Goal: Task Accomplishment & Management: Manage account settings

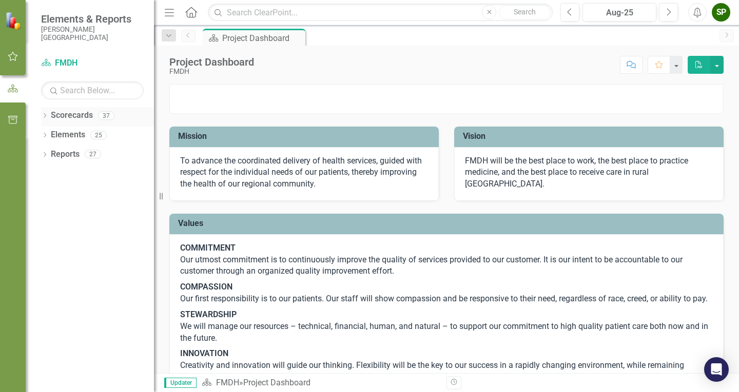
click at [45, 116] on icon at bounding box center [45, 115] width 3 height 5
click at [75, 138] on link "FMDH" at bounding box center [104, 135] width 97 height 12
click at [48, 134] on icon "Dropdown" at bounding box center [50, 135] width 8 height 6
click at [62, 176] on icon "Dropdown" at bounding box center [60, 173] width 8 height 6
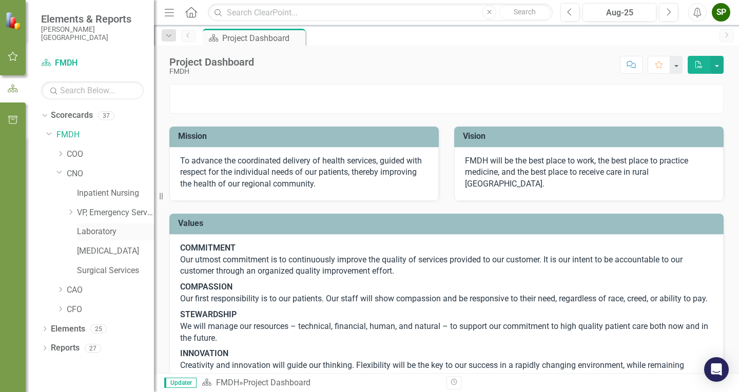
drag, startPoint x: 90, startPoint y: 232, endPoint x: 97, endPoint y: 233, distance: 6.7
click at [91, 232] on link "Laboratory" at bounding box center [115, 232] width 77 height 12
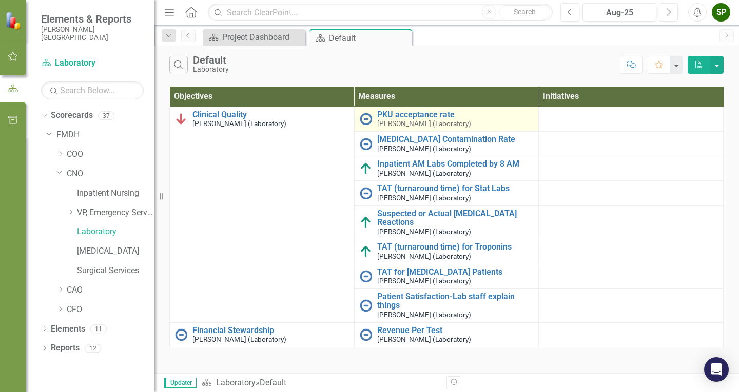
click at [392, 121] on small "[PERSON_NAME] (Laboratory)" at bounding box center [424, 124] width 94 height 8
click at [398, 113] on link "PKU acceptance rate" at bounding box center [455, 114] width 156 height 9
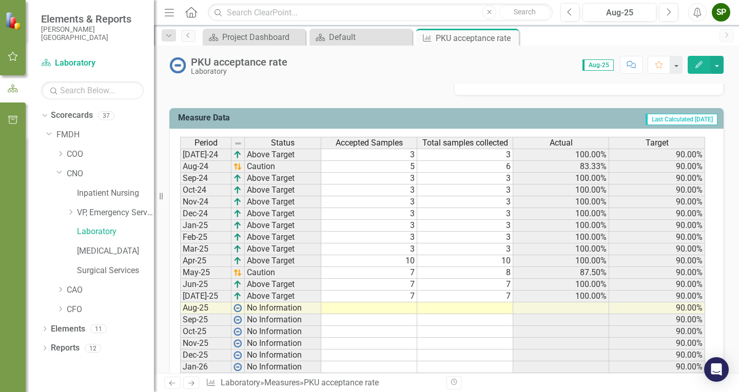
scroll to position [462, 0]
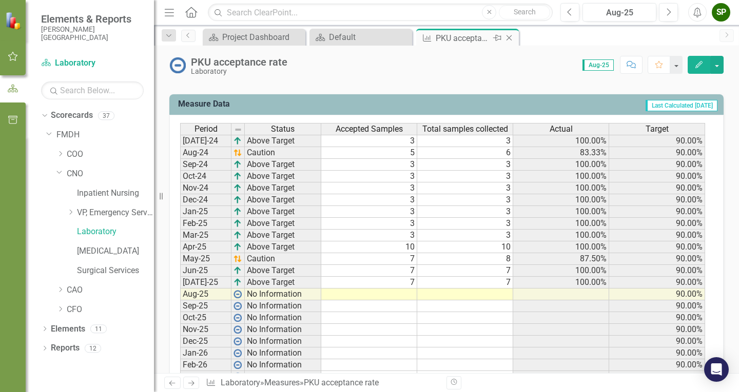
click at [509, 40] on icon "Close" at bounding box center [509, 38] width 10 height 8
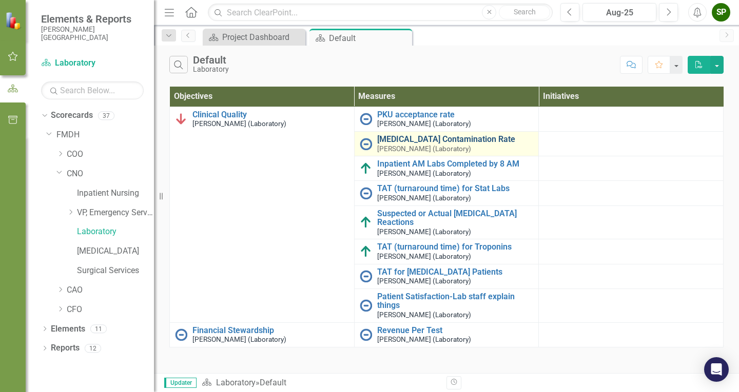
click at [412, 139] on link "[MEDICAL_DATA] Contamination Rate" at bounding box center [455, 139] width 156 height 9
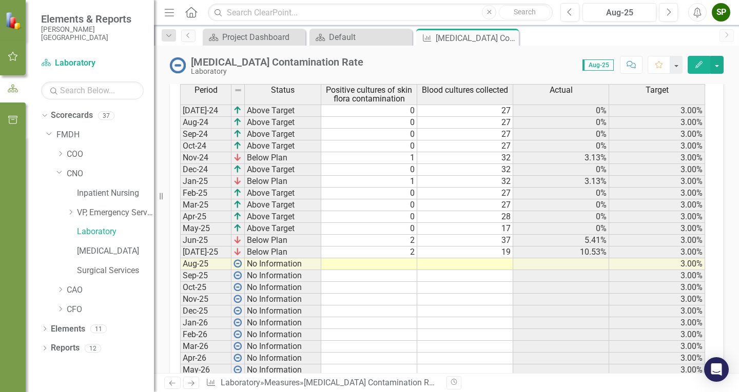
scroll to position [462, 0]
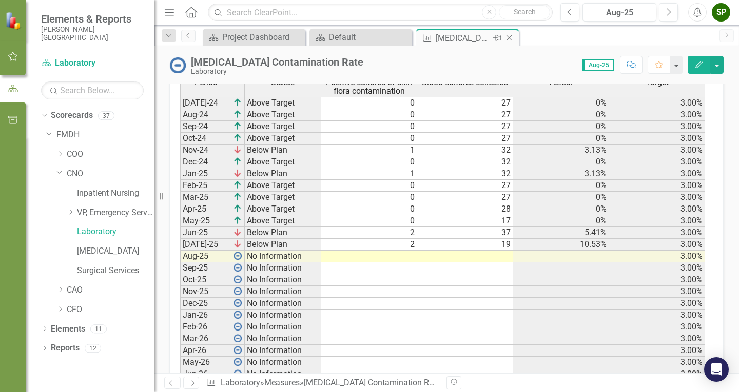
click at [511, 35] on icon at bounding box center [509, 38] width 6 height 6
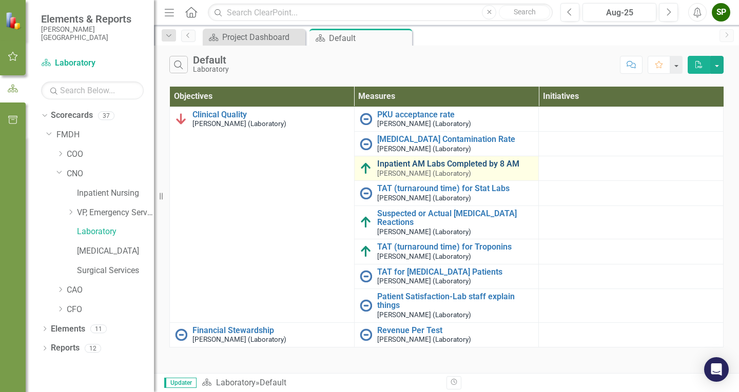
click at [404, 167] on link "Inpatient AM Labs Completed by 8 AM" at bounding box center [455, 164] width 156 height 9
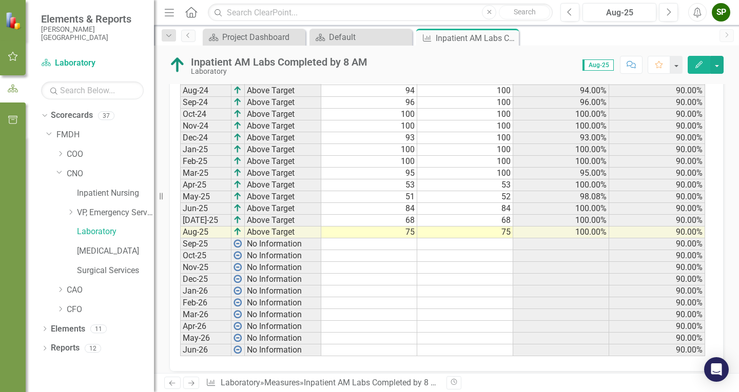
scroll to position [475, 0]
click at [509, 38] on icon at bounding box center [509, 38] width 6 height 6
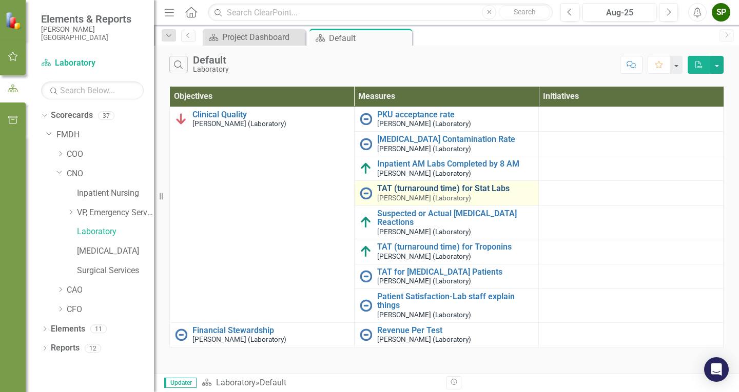
click at [417, 189] on link "TAT (turnaround time) for Stat Labs" at bounding box center [455, 188] width 156 height 9
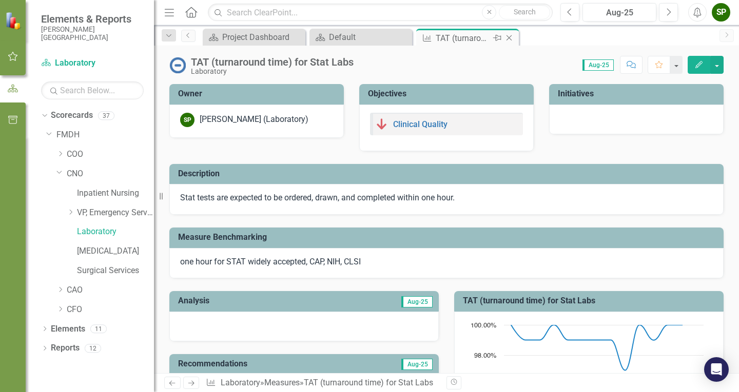
click at [511, 41] on icon "Close" at bounding box center [509, 38] width 10 height 8
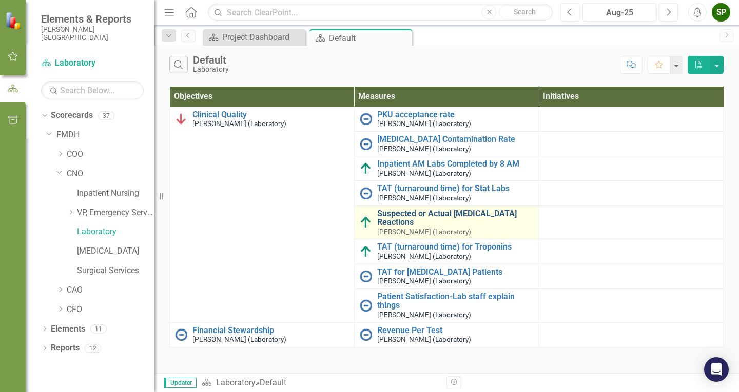
click at [408, 213] on link "Suspected or Actual [MEDICAL_DATA] Reactions" at bounding box center [455, 218] width 156 height 18
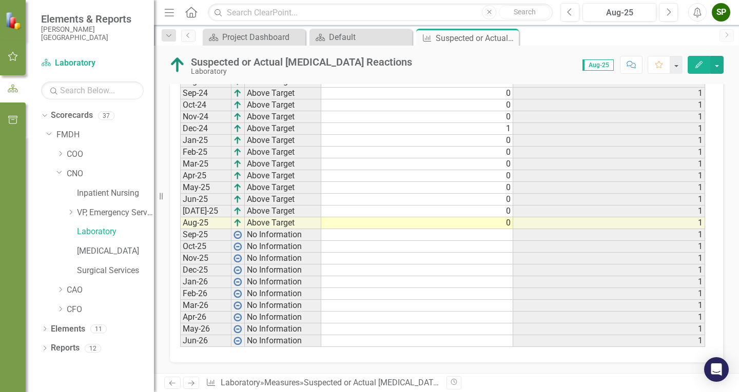
scroll to position [521, 0]
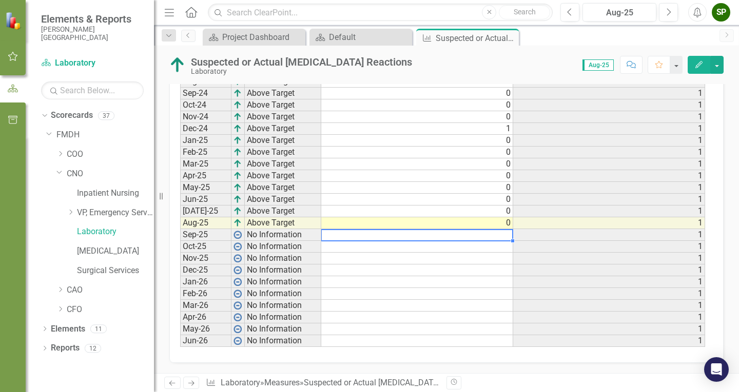
click at [507, 236] on td at bounding box center [417, 235] width 192 height 12
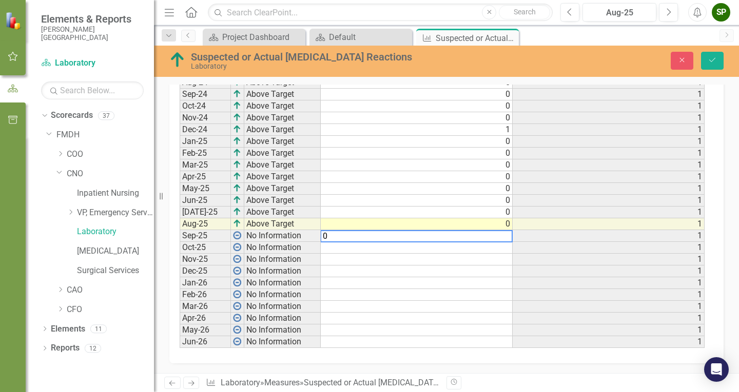
scroll to position [525, 0]
type textarea "0"
click at [711, 57] on icon "Save" at bounding box center [711, 59] width 9 height 7
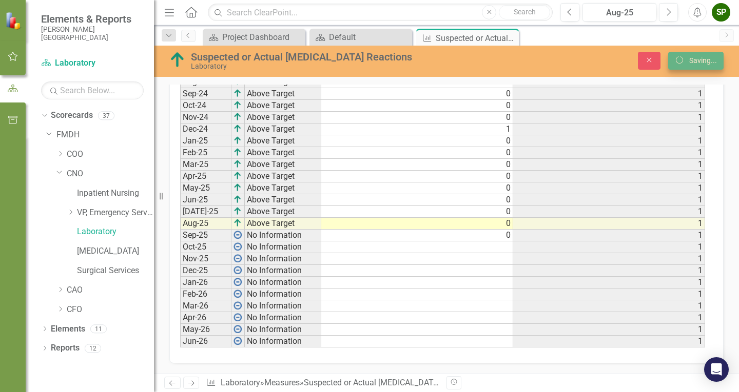
scroll to position [0, 0]
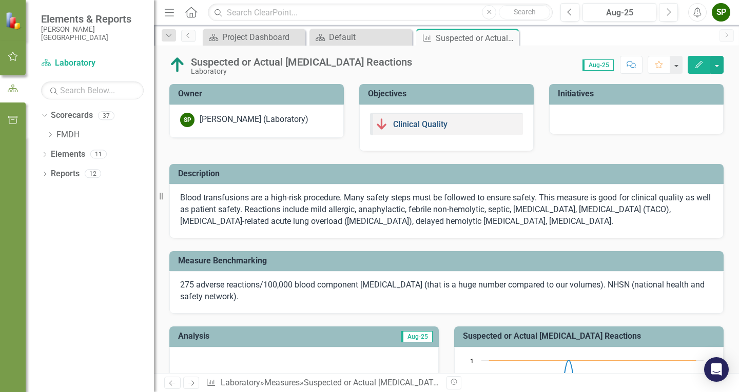
click at [393, 126] on link "Clinical Quality" at bounding box center [420, 125] width 54 height 10
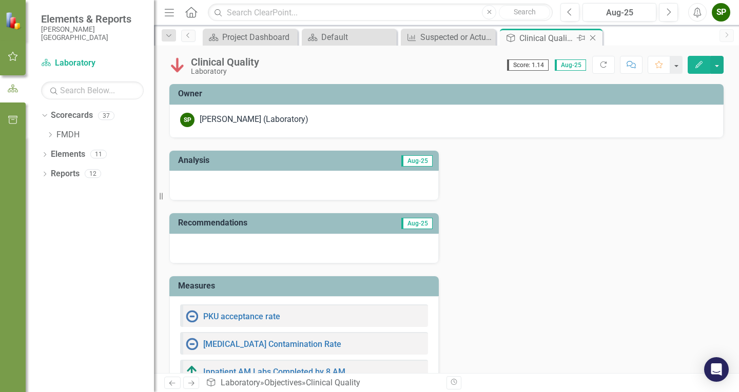
click at [593, 37] on icon "Close" at bounding box center [592, 38] width 10 height 8
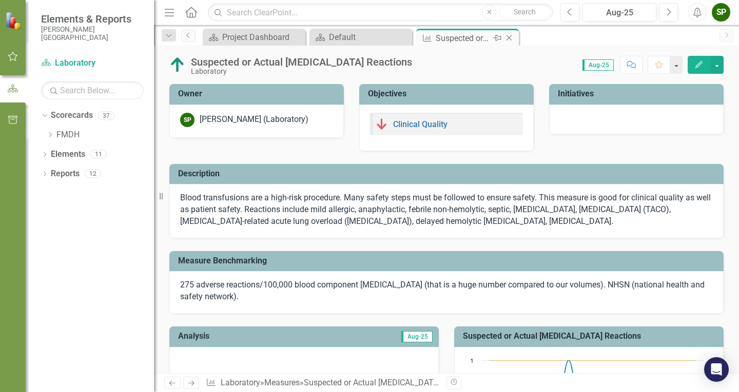
click at [508, 38] on icon "Close" at bounding box center [509, 38] width 10 height 8
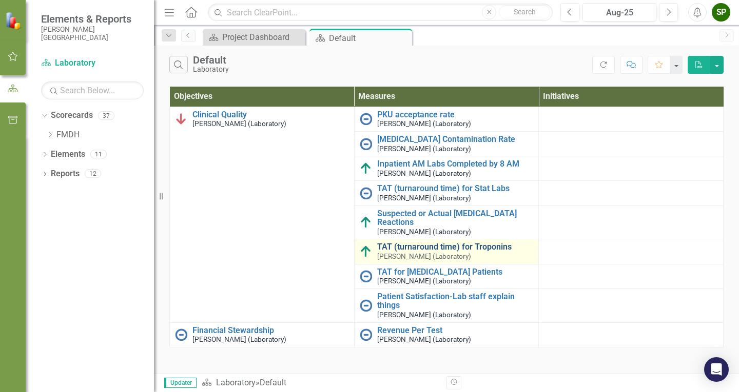
click at [396, 248] on link "TAT (turnaround time) for Troponins" at bounding box center [455, 247] width 156 height 9
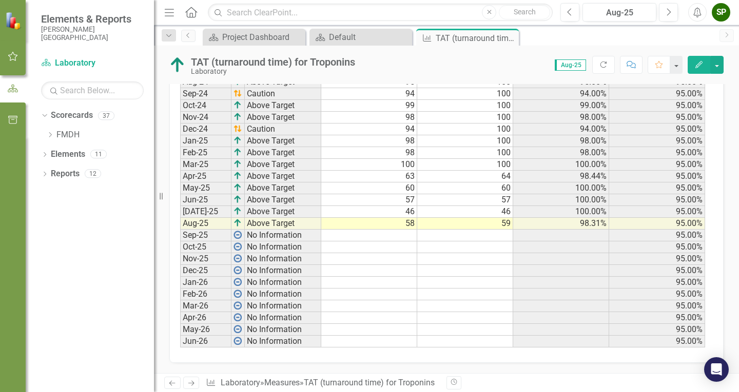
scroll to position [494, 0]
click at [510, 37] on icon at bounding box center [509, 38] width 6 height 6
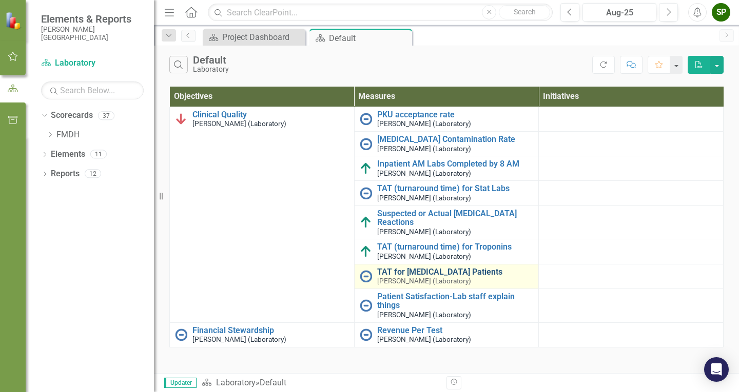
click at [380, 273] on link "TAT for [MEDICAL_DATA] Patients" at bounding box center [455, 272] width 156 height 9
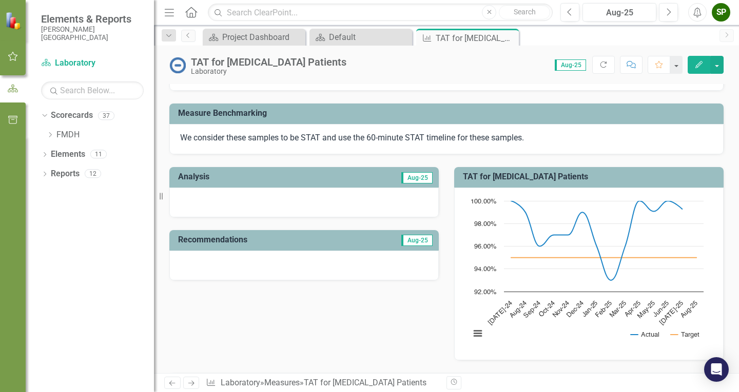
scroll to position [82, 0]
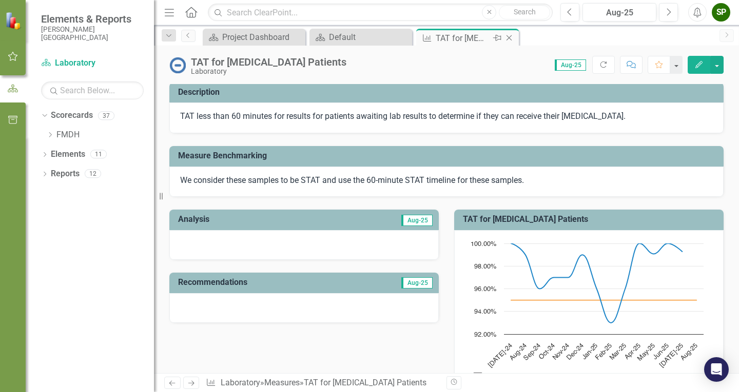
click at [511, 38] on icon "Close" at bounding box center [509, 38] width 10 height 8
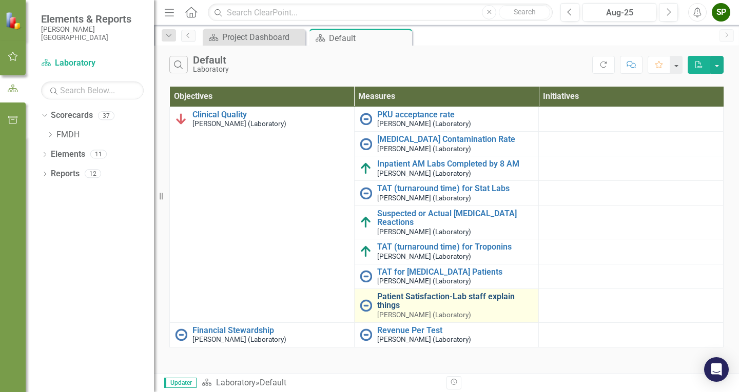
click at [414, 299] on link "Patient Satisfaction-Lab staff explain things" at bounding box center [455, 301] width 156 height 18
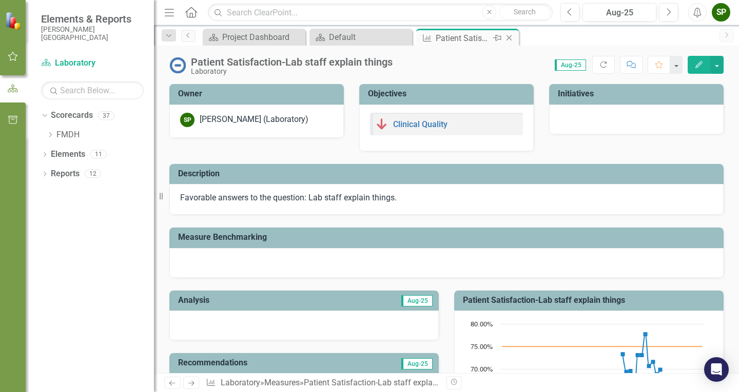
click at [510, 41] on icon "Close" at bounding box center [509, 38] width 10 height 8
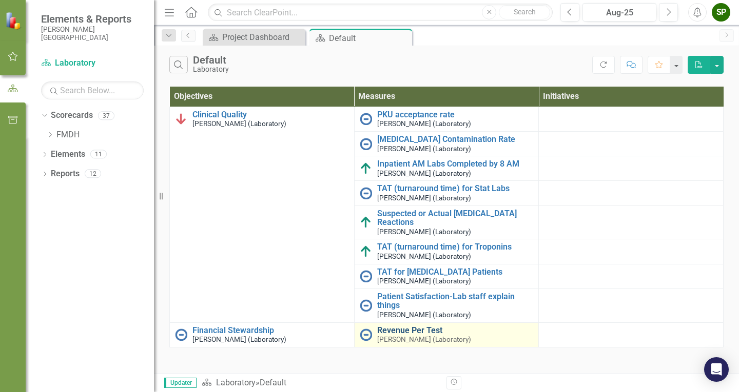
click at [390, 331] on link "Revenue Per Test" at bounding box center [455, 330] width 156 height 9
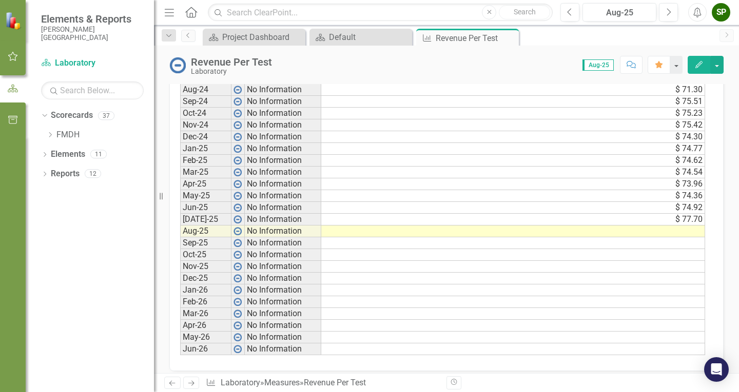
scroll to position [473, 0]
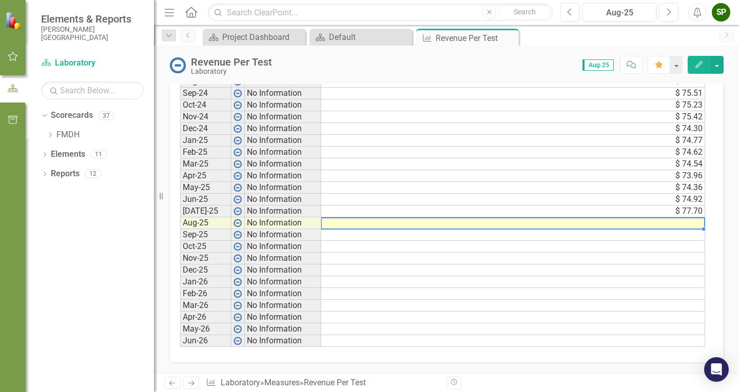
click at [372, 224] on td at bounding box center [513, 223] width 384 height 12
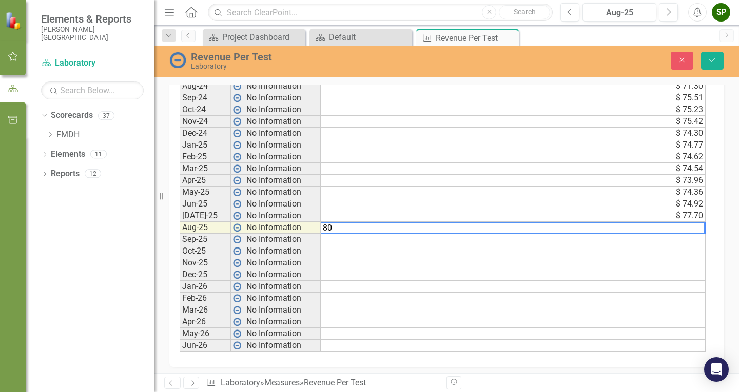
scroll to position [478, 0]
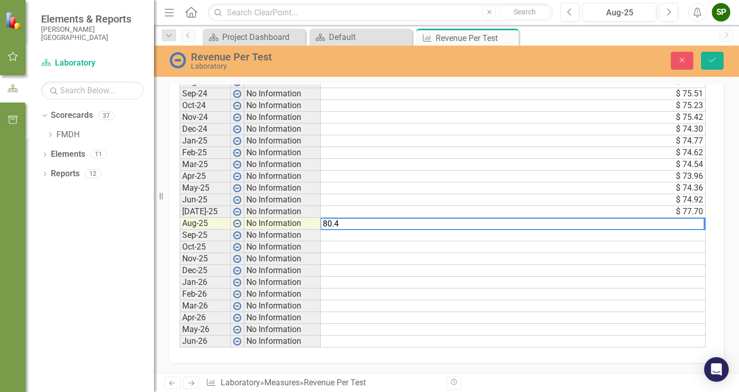
type textarea "80.49"
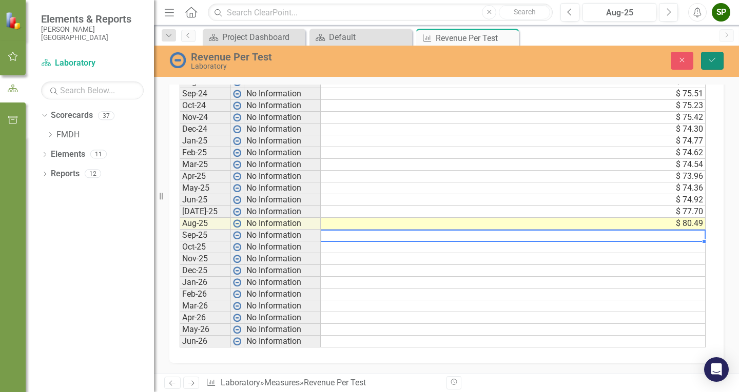
click at [713, 58] on icon "Save" at bounding box center [711, 59] width 9 height 7
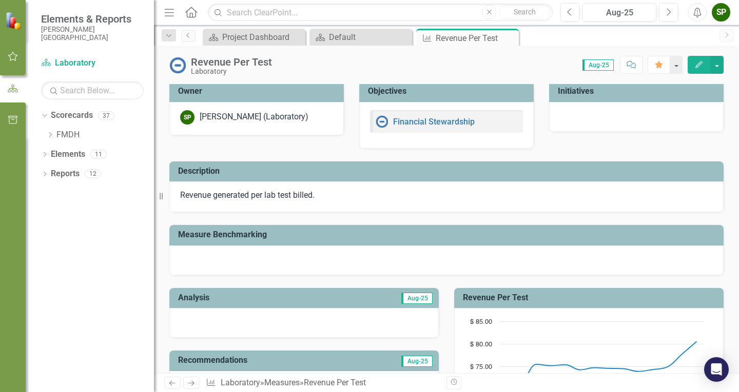
scroll to position [0, 0]
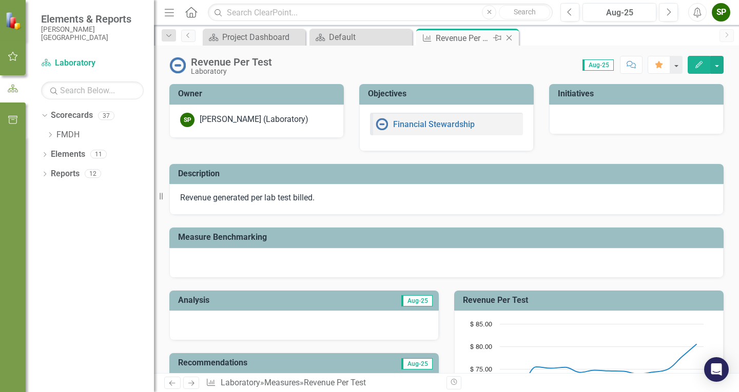
click at [511, 39] on icon "Close" at bounding box center [509, 38] width 10 height 8
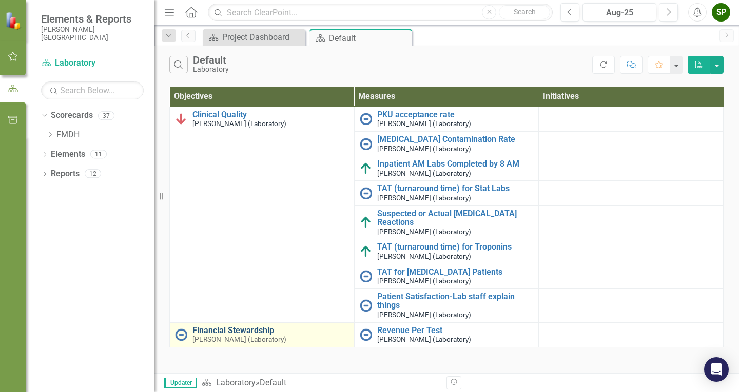
click at [230, 332] on link "Financial Stewardship" at bounding box center [270, 330] width 156 height 9
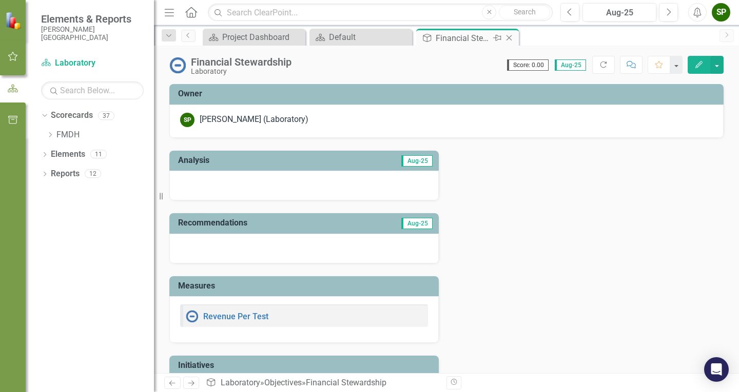
click at [510, 38] on icon "Close" at bounding box center [509, 38] width 10 height 8
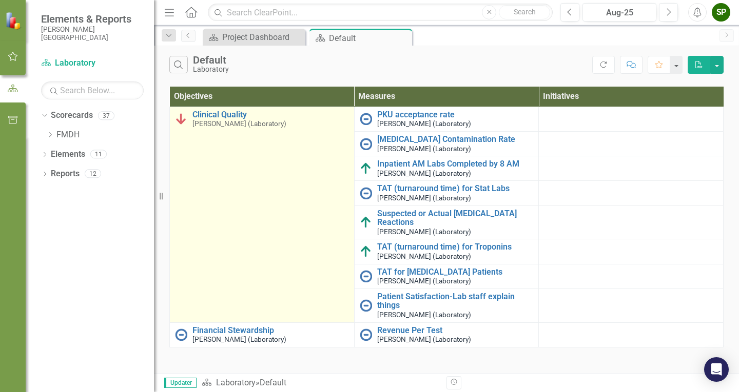
click at [190, 121] on div "Clinical Quality [PERSON_NAME] (Laboratory)" at bounding box center [262, 119] width 174 height 18
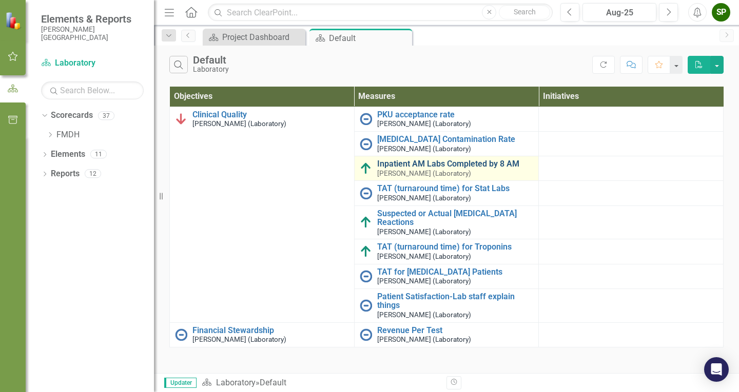
click at [452, 163] on link "Inpatient AM Labs Completed by 8 AM" at bounding box center [455, 164] width 156 height 9
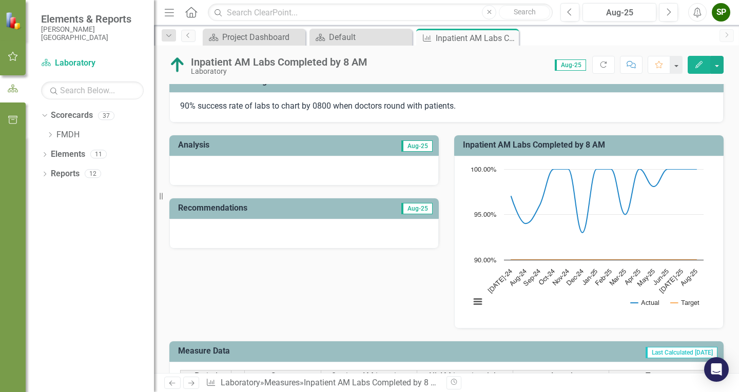
scroll to position [410, 0]
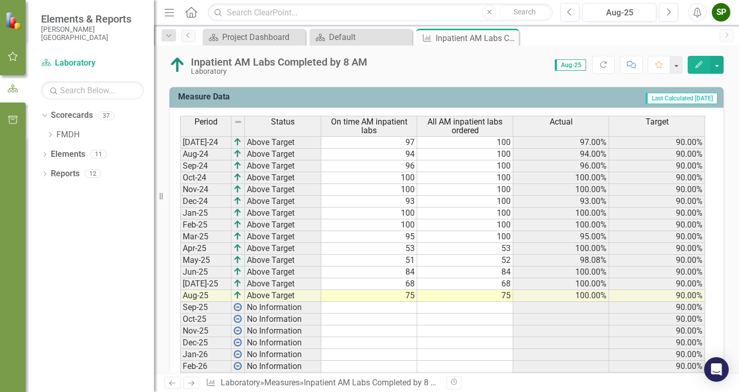
click at [406, 309] on td at bounding box center [369, 308] width 96 height 12
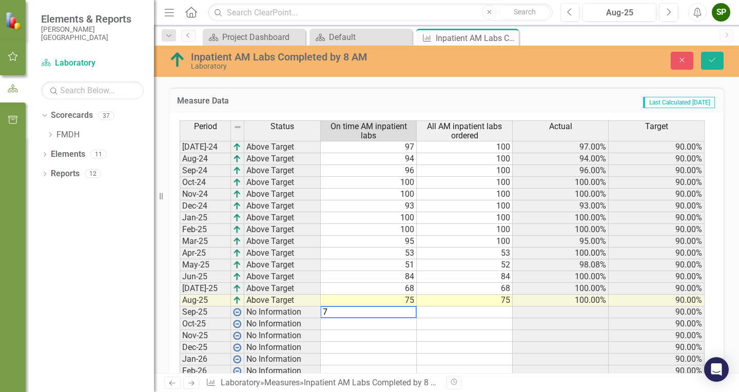
type textarea "73"
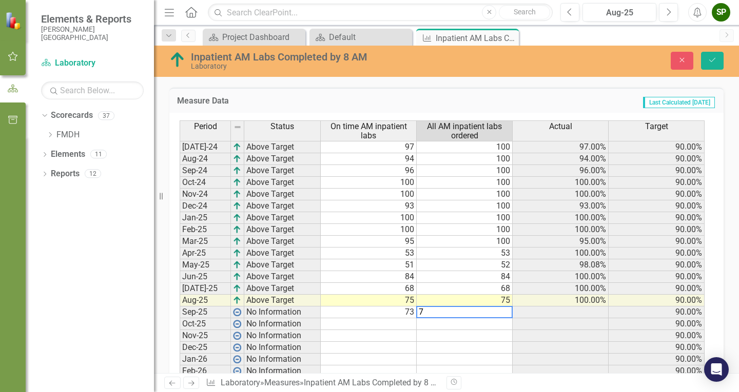
type textarea "73"
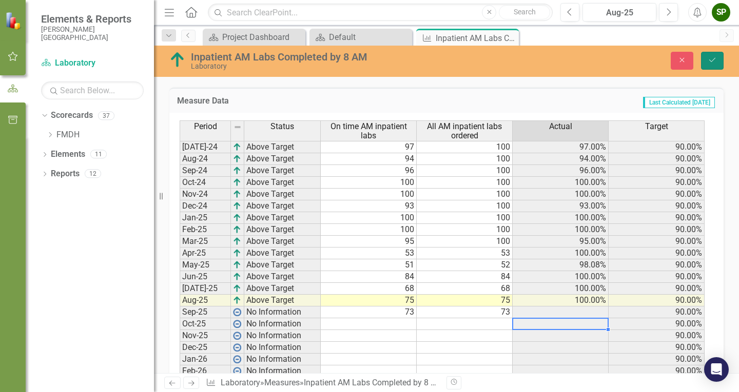
click at [718, 58] on button "Save" at bounding box center [712, 61] width 23 height 18
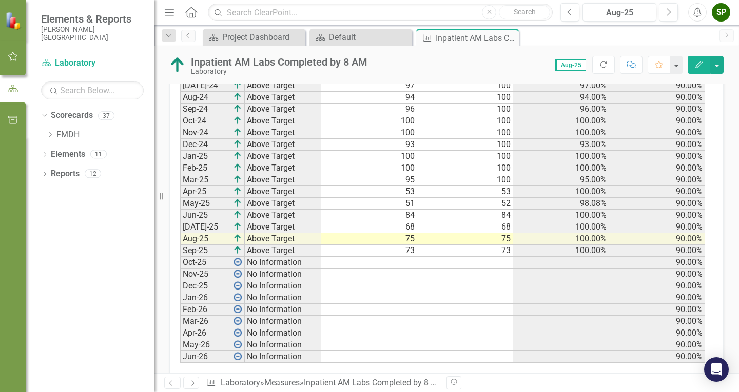
scroll to position [483, 0]
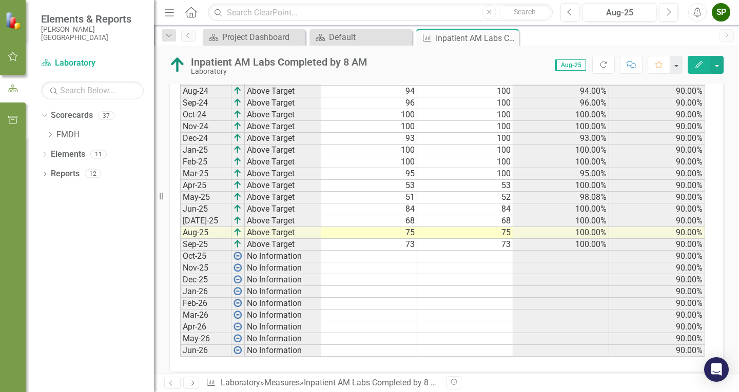
click at [411, 257] on td at bounding box center [369, 257] width 96 height 12
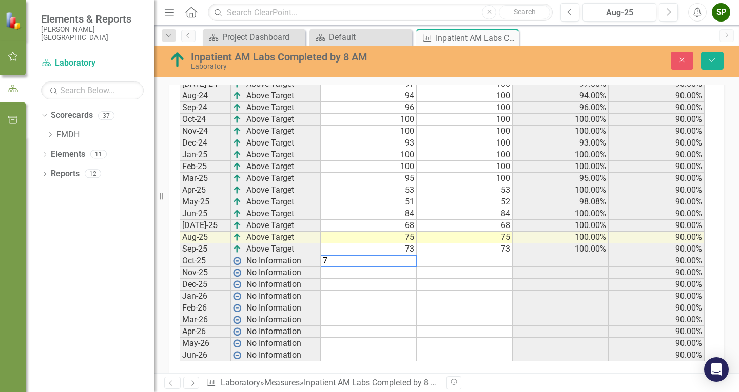
scroll to position [487, 0]
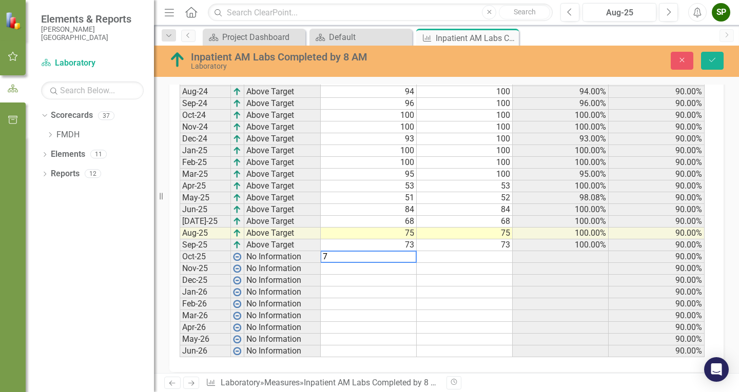
type textarea "75"
click at [709, 62] on icon "Save" at bounding box center [711, 59] width 9 height 7
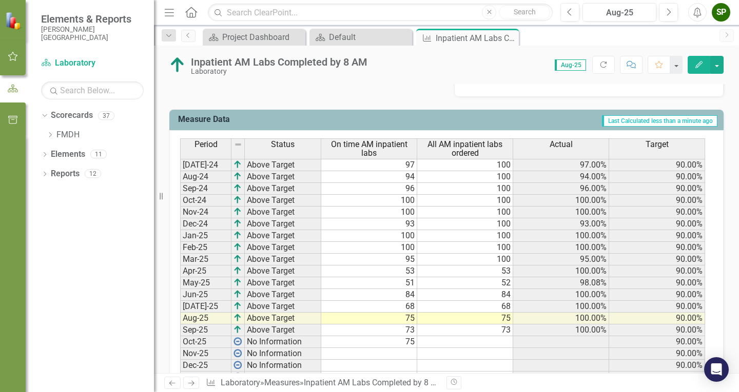
scroll to position [410, 0]
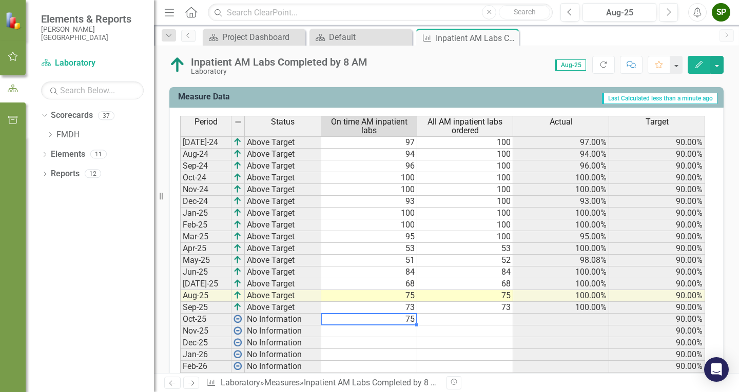
click at [407, 323] on td "75" at bounding box center [369, 320] width 96 height 12
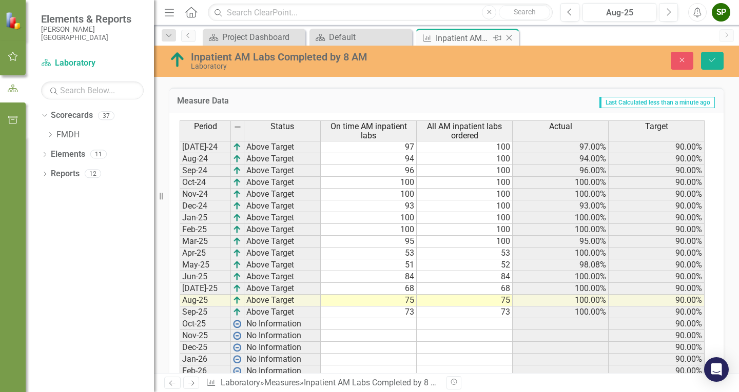
click at [510, 37] on icon "Close" at bounding box center [509, 38] width 10 height 8
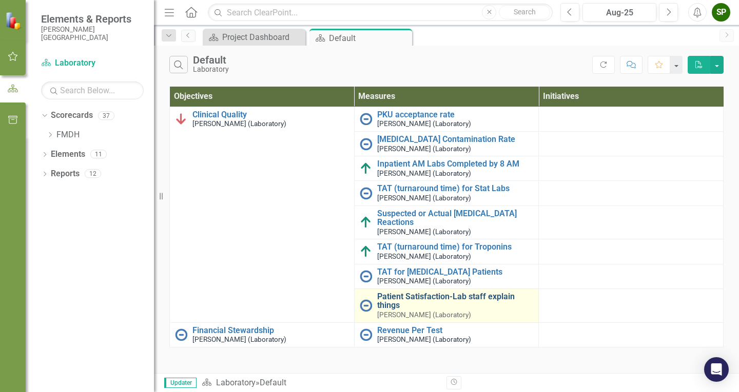
click at [432, 307] on link "Patient Satisfaction-Lab staff explain things" at bounding box center [455, 301] width 156 height 18
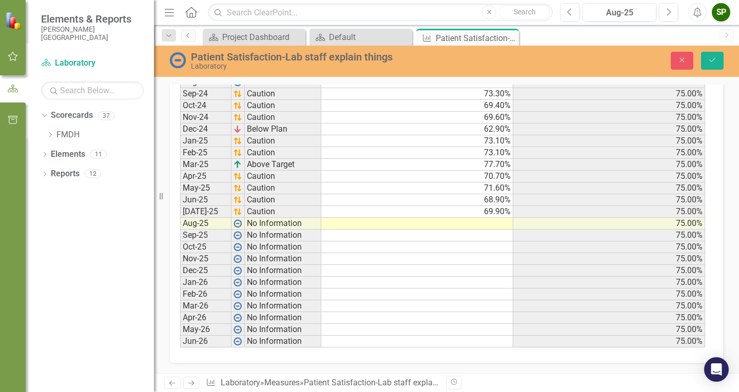
scroll to position [623, 0]
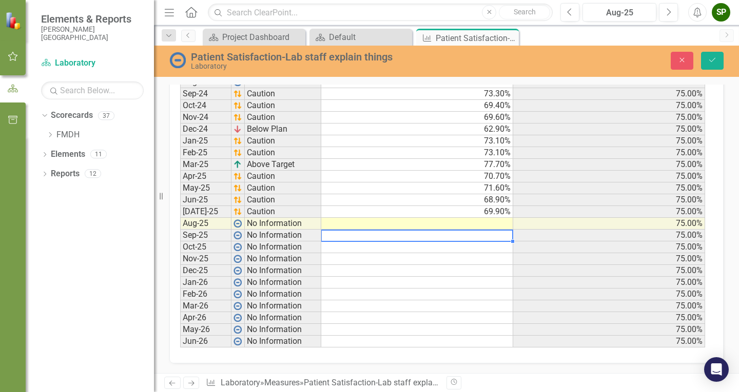
drag, startPoint x: 470, startPoint y: 236, endPoint x: 495, endPoint y: 235, distance: 25.7
click at [471, 236] on td at bounding box center [417, 236] width 192 height 12
click at [497, 235] on td at bounding box center [417, 236] width 192 height 12
type textarea "75"
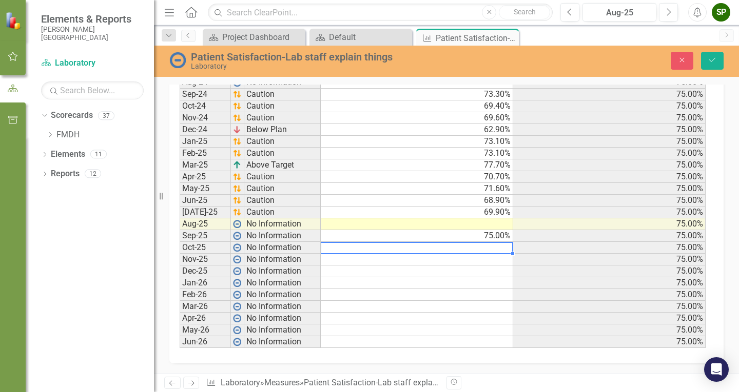
click at [503, 220] on td at bounding box center [417, 225] width 192 height 12
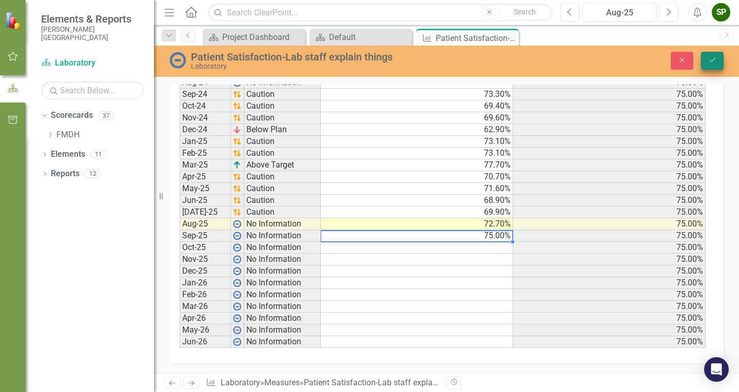
type textarea "75"
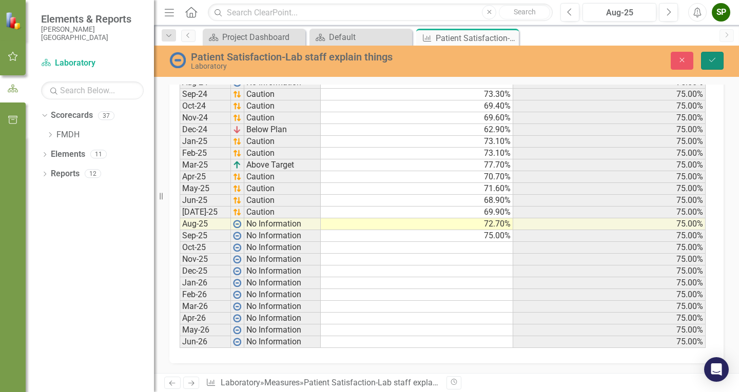
click at [721, 57] on button "Save" at bounding box center [712, 61] width 23 height 18
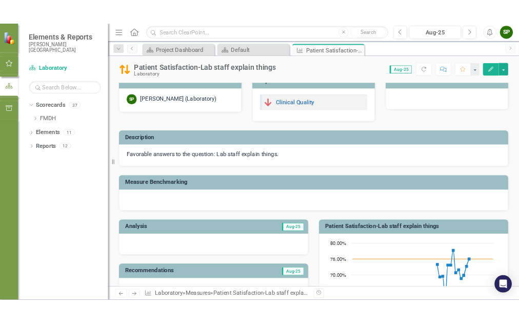
scroll to position [0, 0]
